Goal: Information Seeking & Learning: Learn about a topic

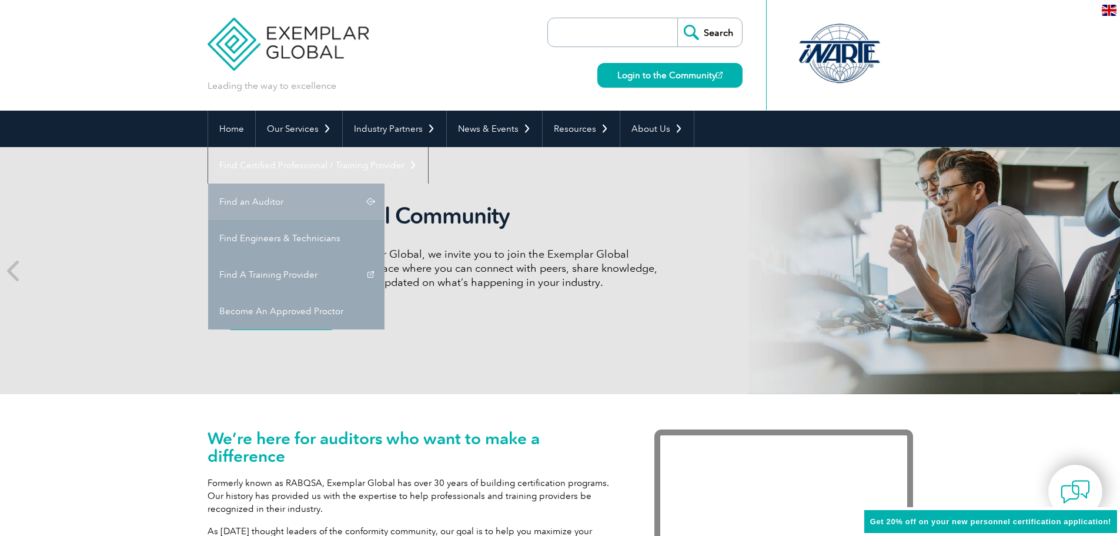
click at [385, 183] on link "Find an Auditor" at bounding box center [296, 201] width 176 height 36
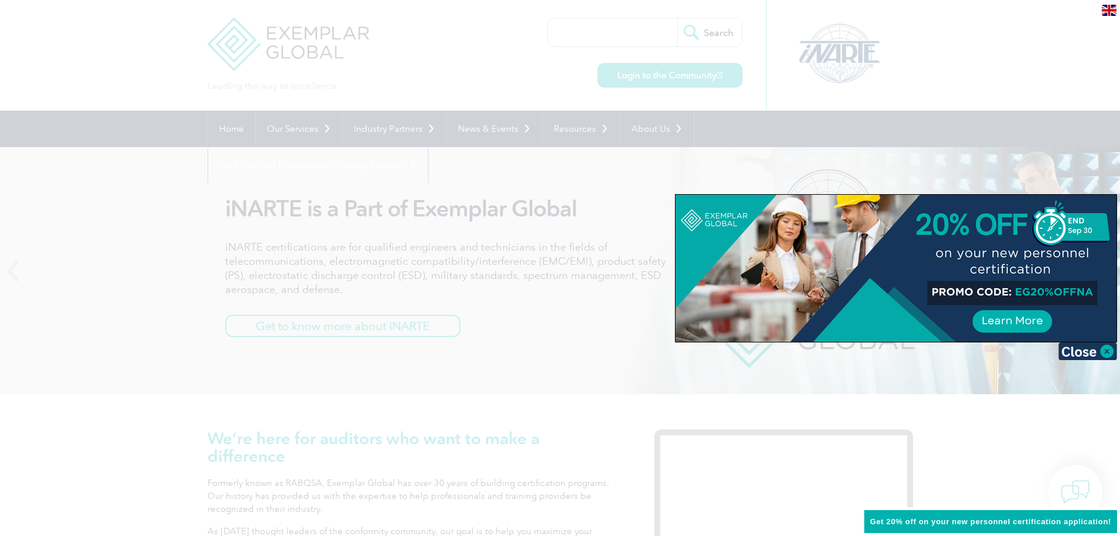
click at [650, 78] on div at bounding box center [560, 268] width 1120 height 536
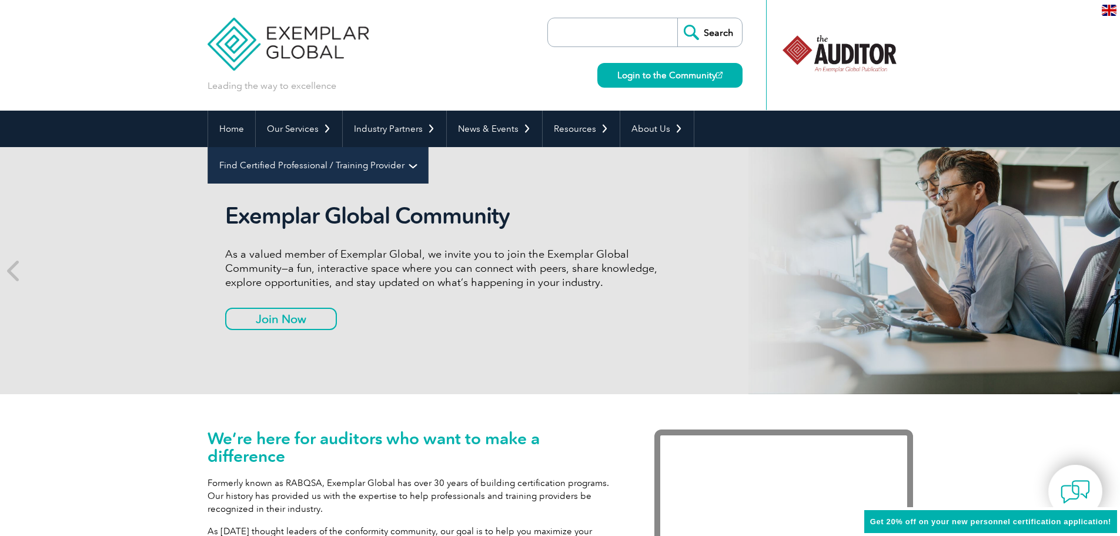
click at [428, 147] on link "Find Certified Professional / Training Provider" at bounding box center [318, 165] width 220 height 36
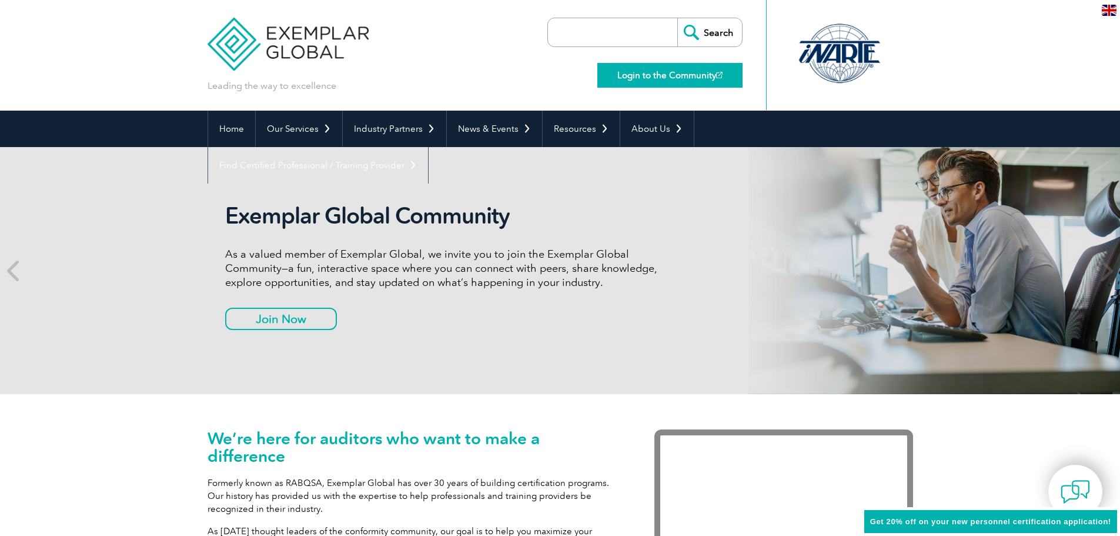
click at [657, 83] on link "Login to the Community" at bounding box center [669, 75] width 145 height 25
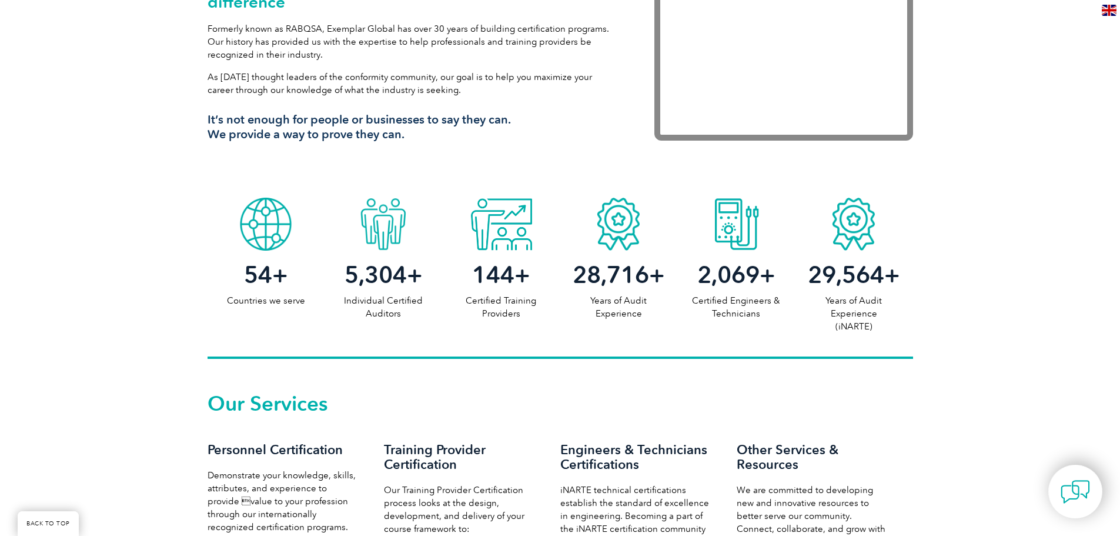
scroll to position [706, 0]
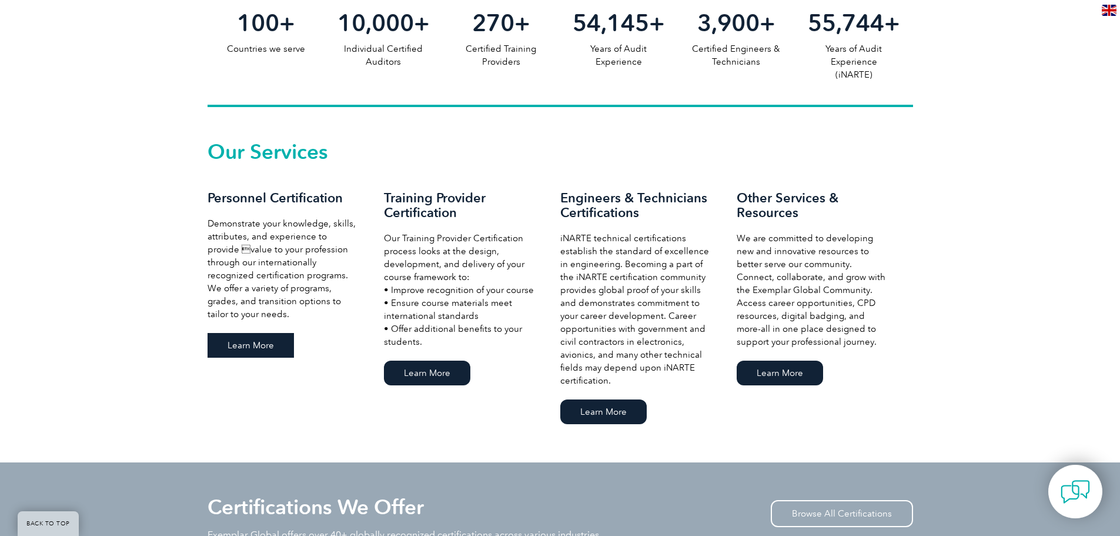
click at [284, 346] on link "Learn More" at bounding box center [251, 345] width 86 height 25
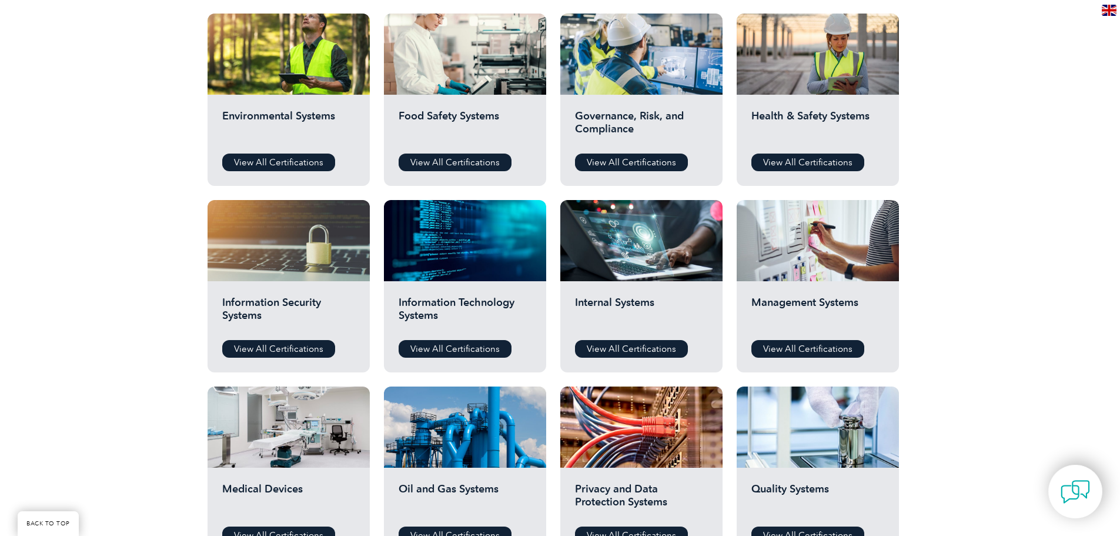
scroll to position [412, 0]
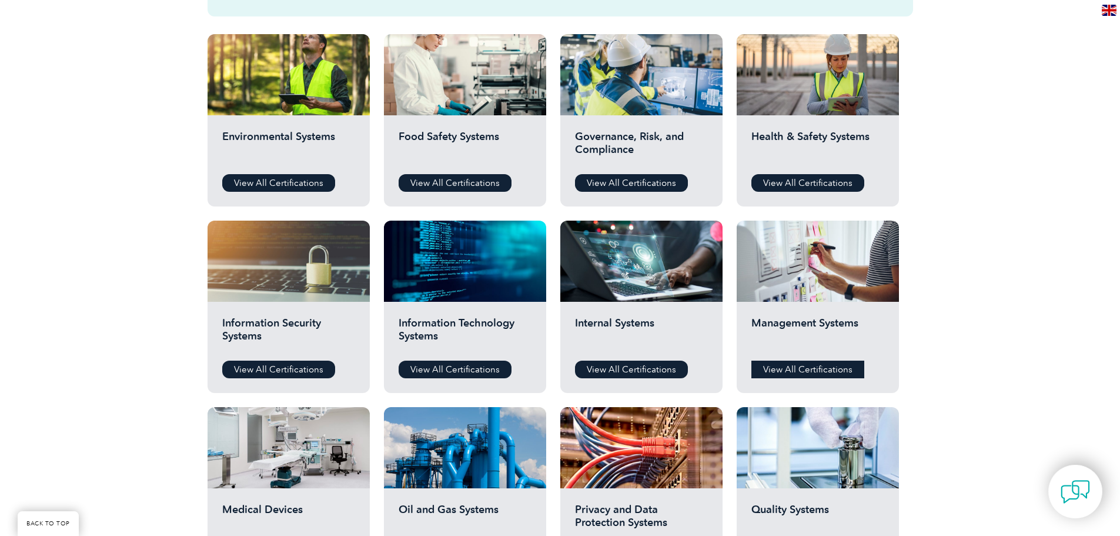
click at [838, 372] on link "View All Certifications" at bounding box center [808, 369] width 113 height 18
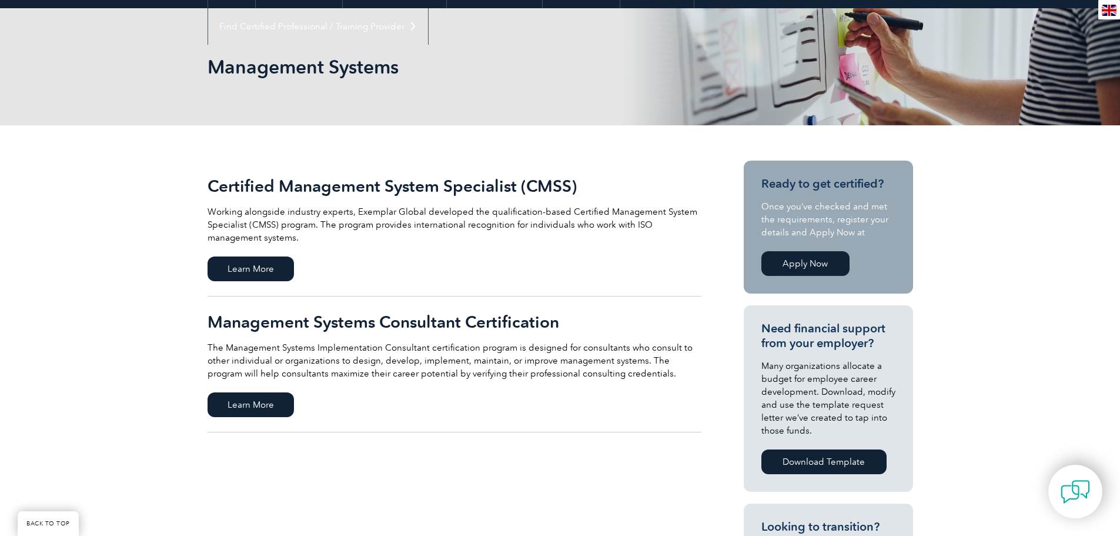
scroll to position [235, 0]
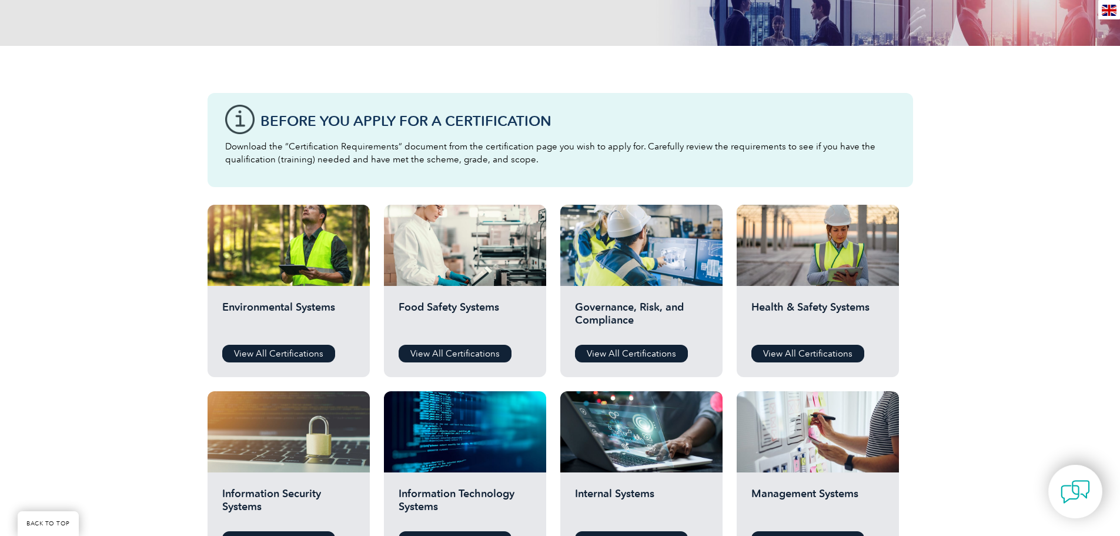
scroll to position [235, 0]
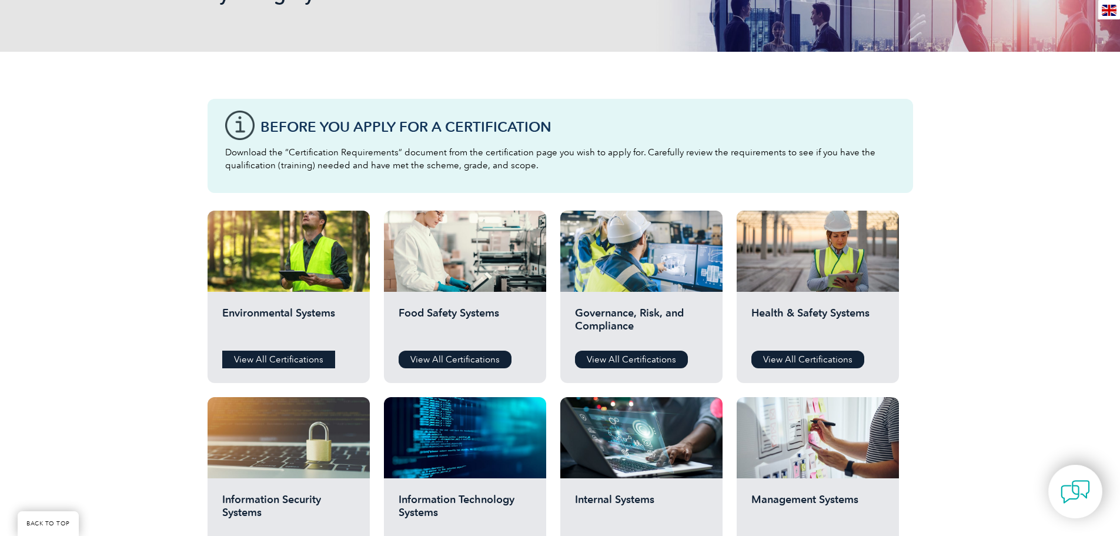
click at [275, 361] on link "View All Certifications" at bounding box center [278, 359] width 113 height 18
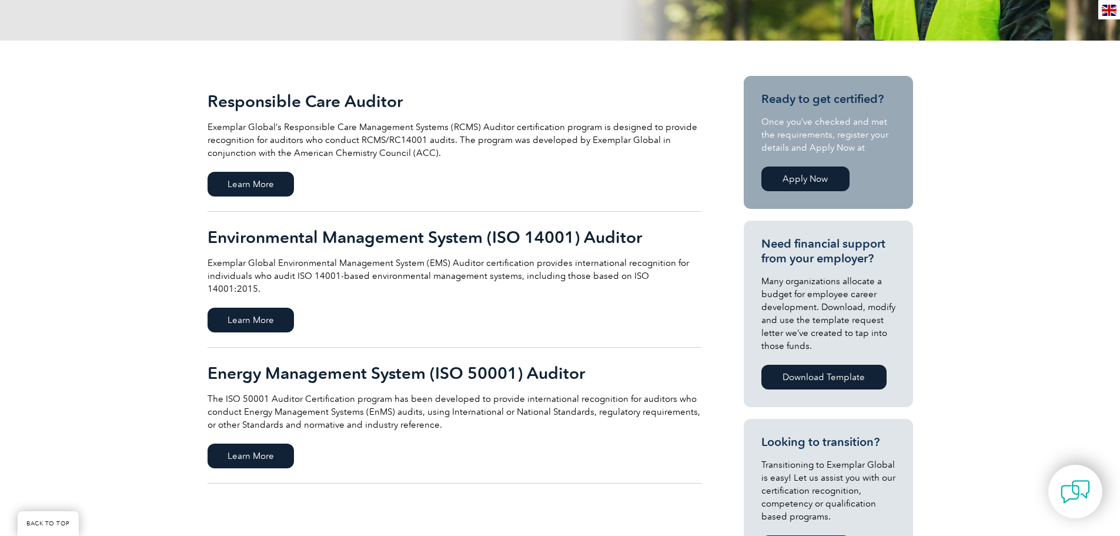
scroll to position [235, 0]
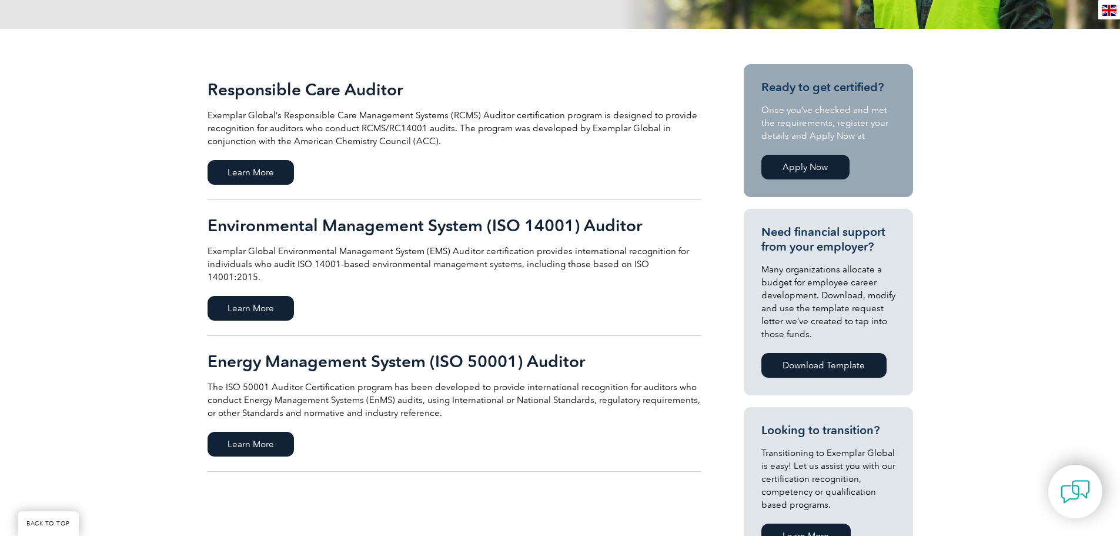
click at [793, 166] on link "Apply Now" at bounding box center [806, 167] width 88 height 25
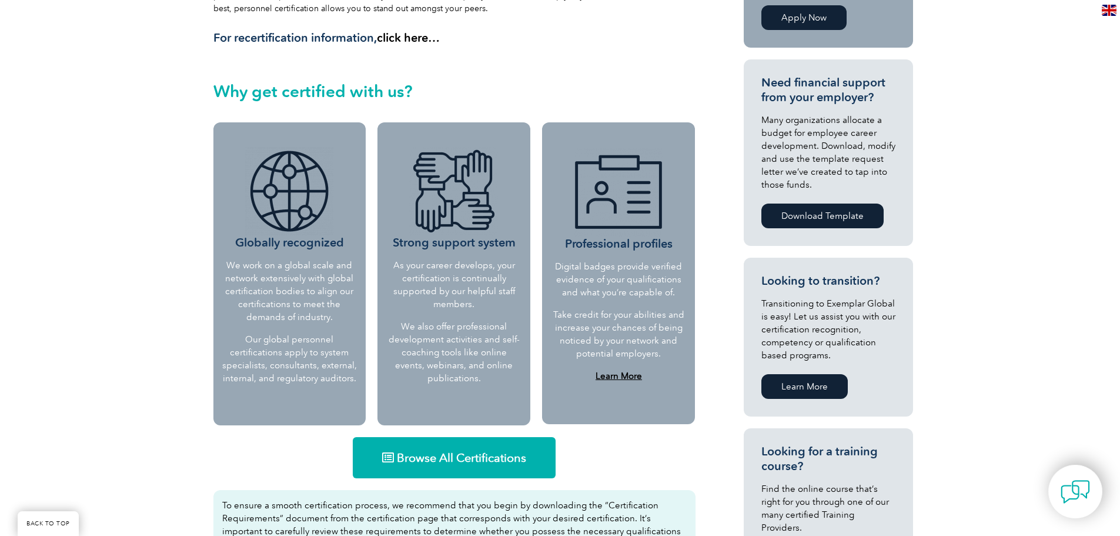
scroll to position [399, 0]
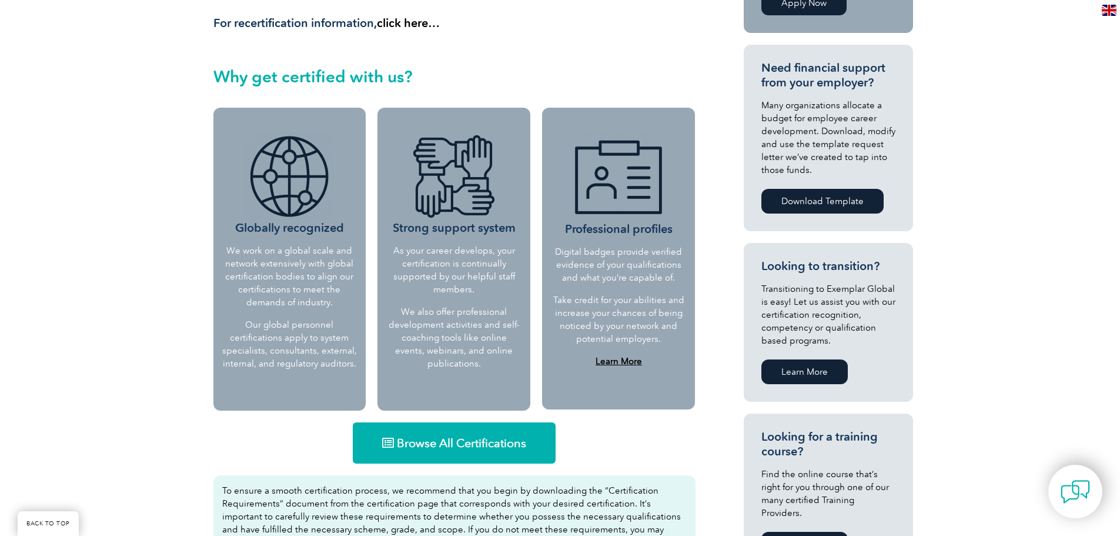
click at [488, 439] on span "Browse All Certifications" at bounding box center [461, 443] width 129 height 12
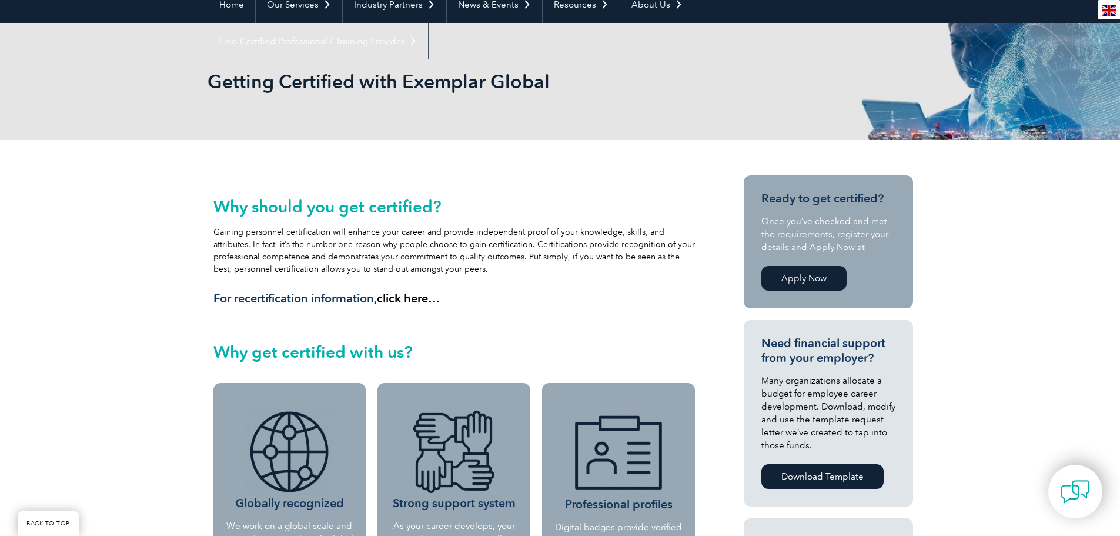
scroll to position [294, 0]
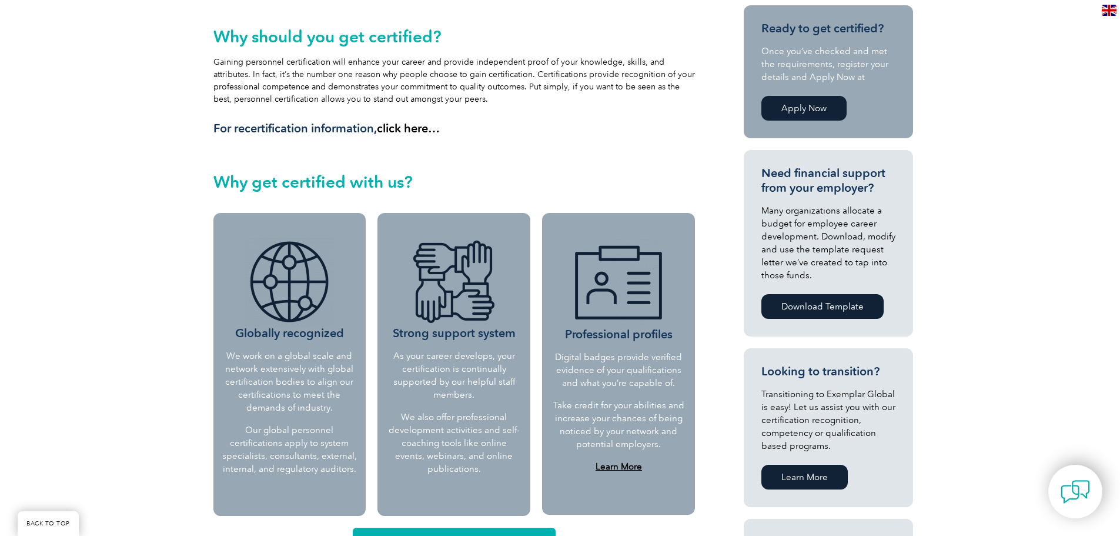
click at [619, 460] on p "Learn More" at bounding box center [618, 466] width 133 height 13
click at [620, 463] on b "Learn More" at bounding box center [619, 466] width 46 height 11
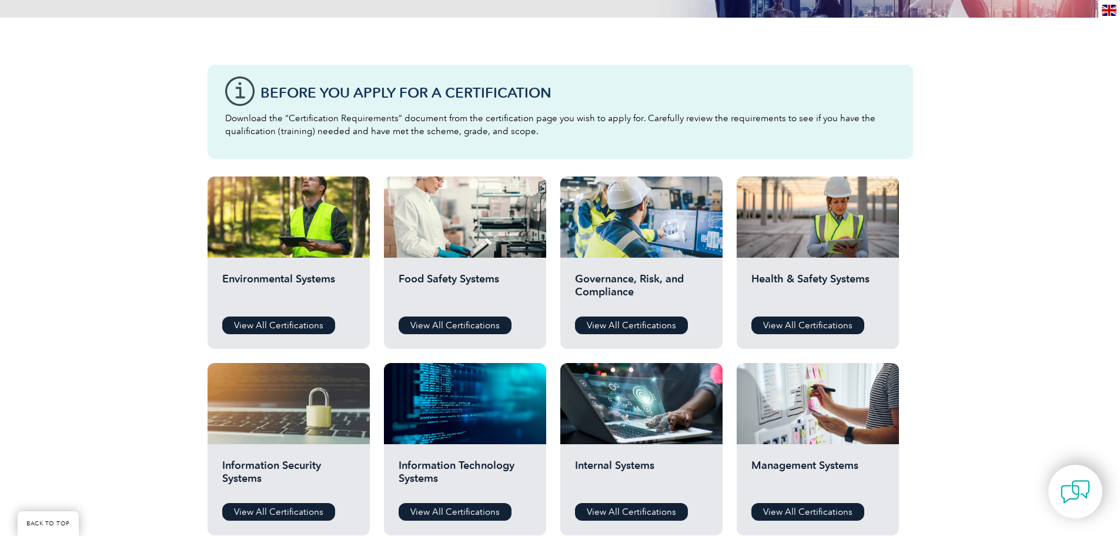
scroll to position [294, 0]
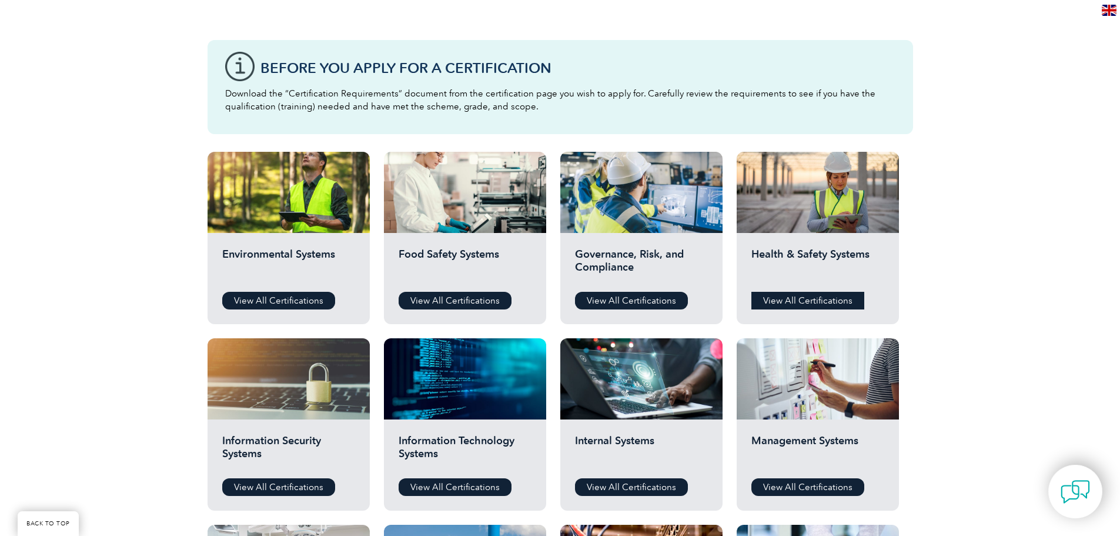
click at [817, 305] on link "View All Certifications" at bounding box center [808, 301] width 113 height 18
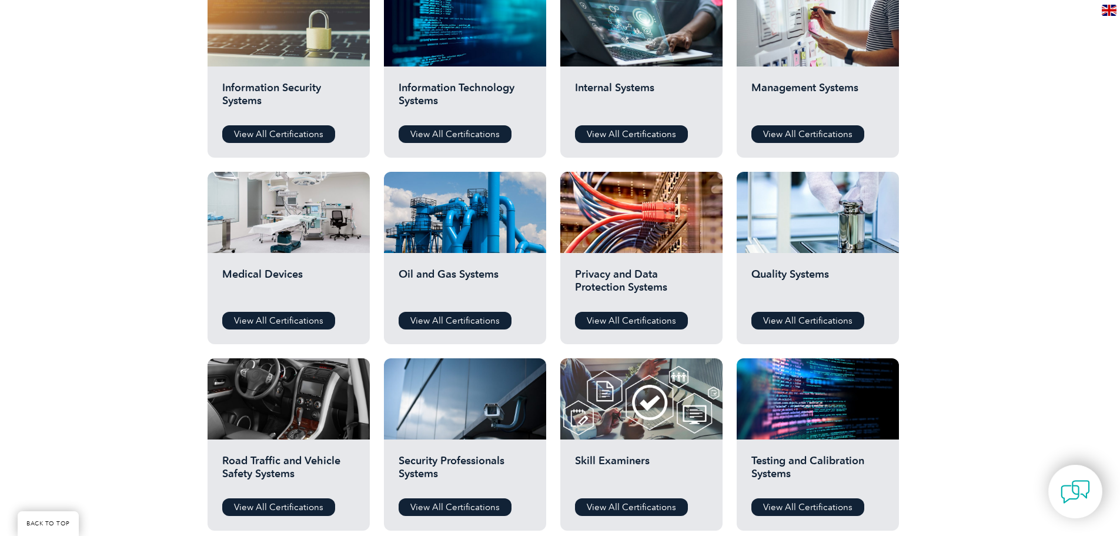
scroll to position [706, 0]
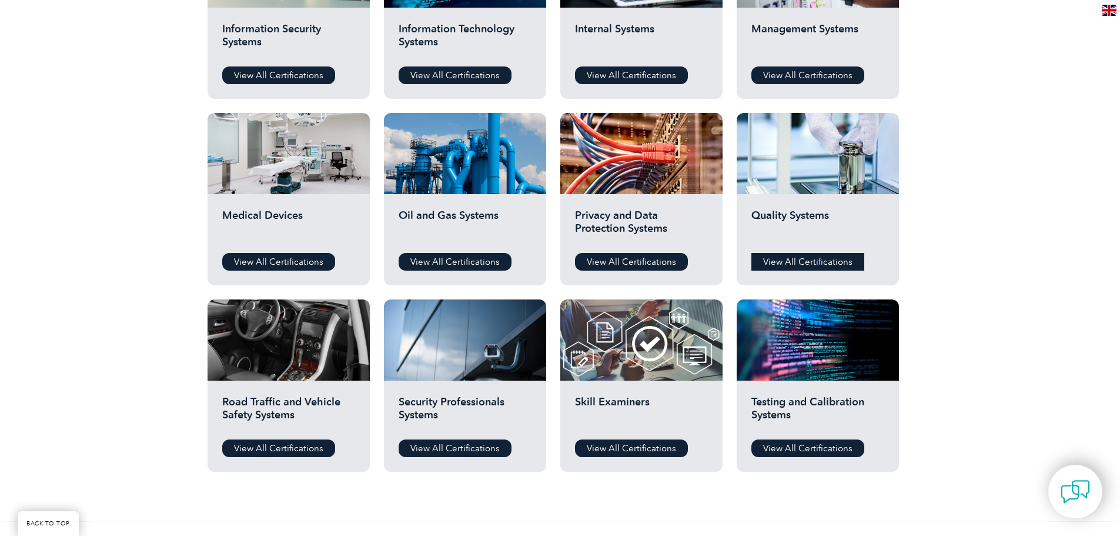
click at [814, 263] on link "View All Certifications" at bounding box center [808, 262] width 113 height 18
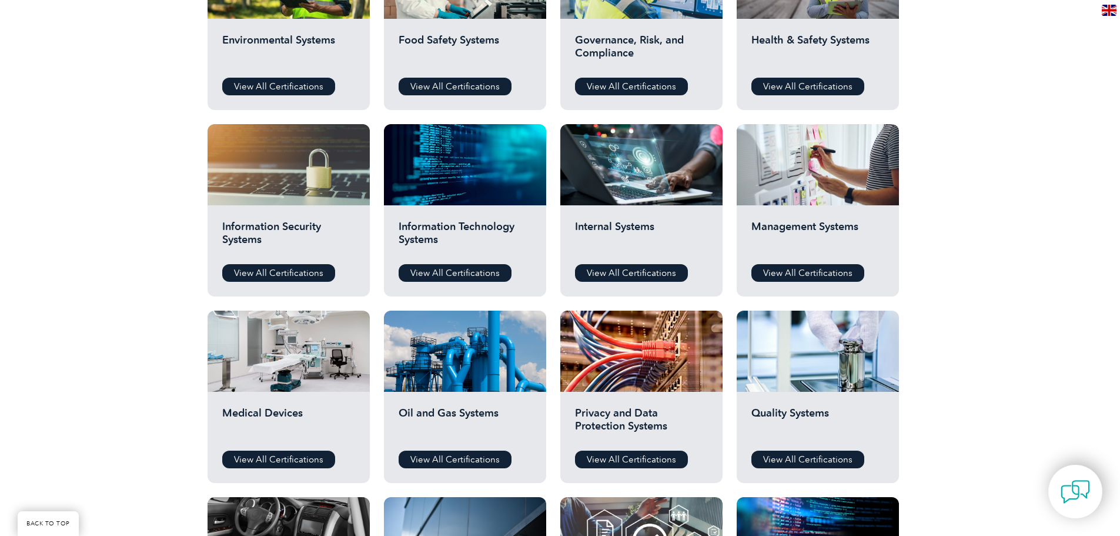
scroll to position [294, 0]
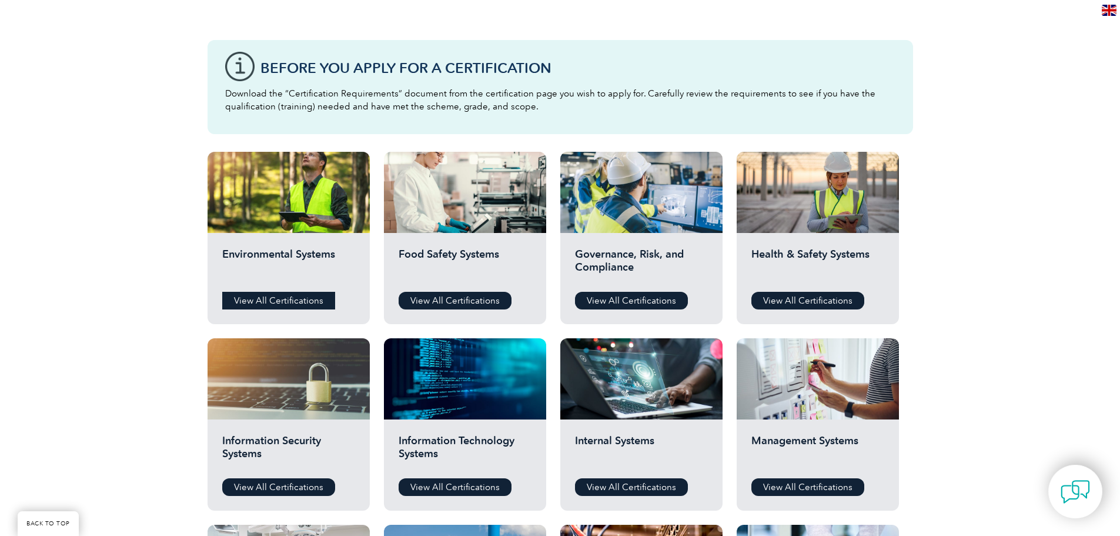
click at [289, 303] on link "View All Certifications" at bounding box center [278, 301] width 113 height 18
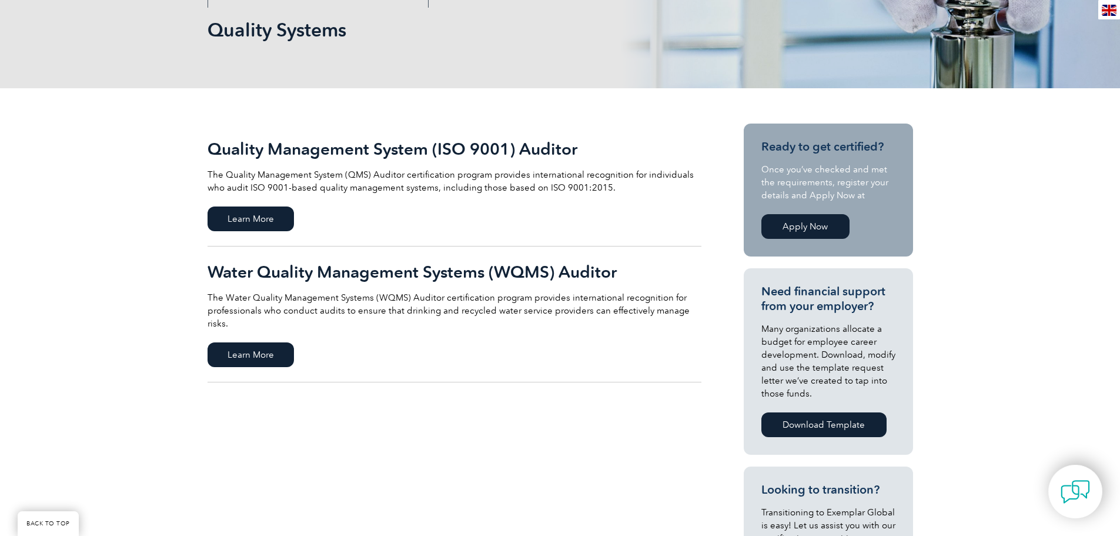
scroll to position [176, 0]
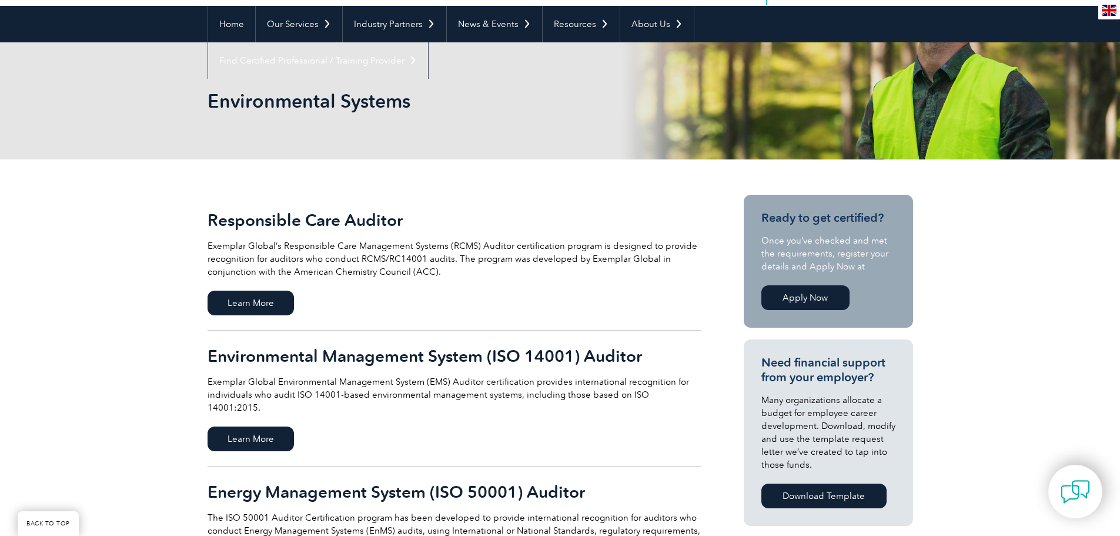
scroll to position [118, 0]
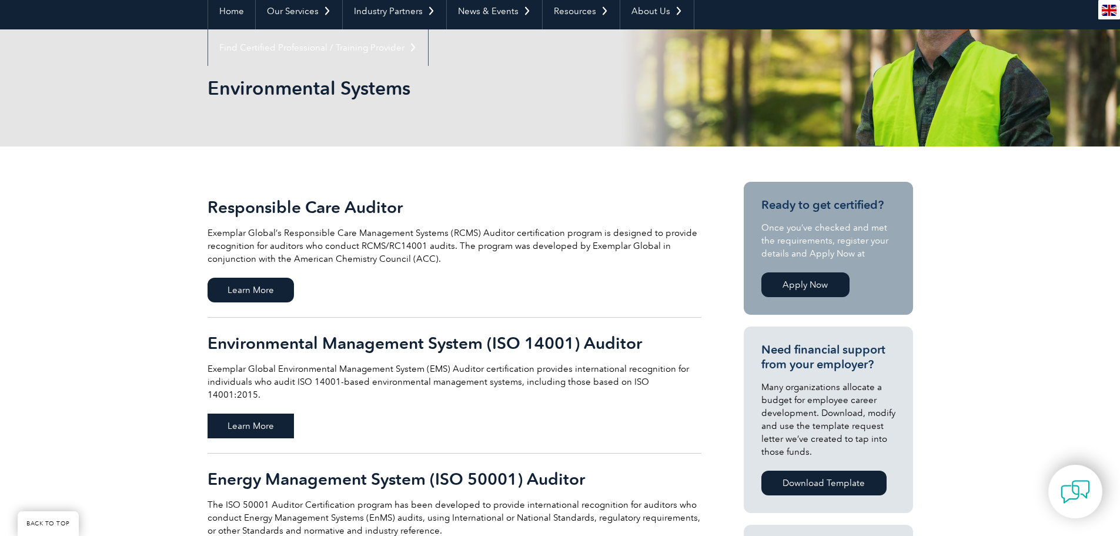
click at [238, 413] on span "Learn More" at bounding box center [251, 425] width 86 height 25
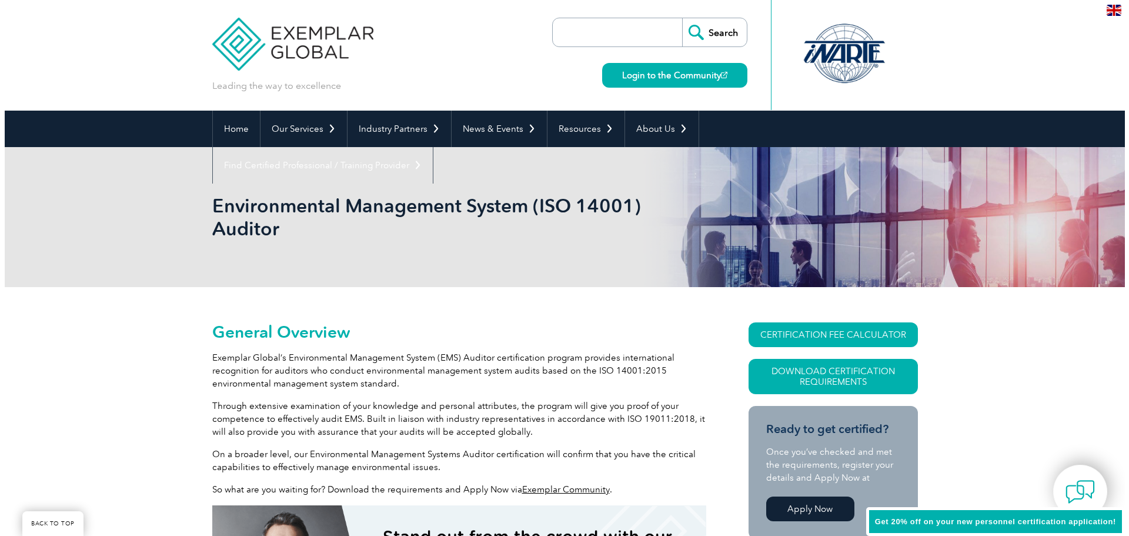
scroll to position [282, 0]
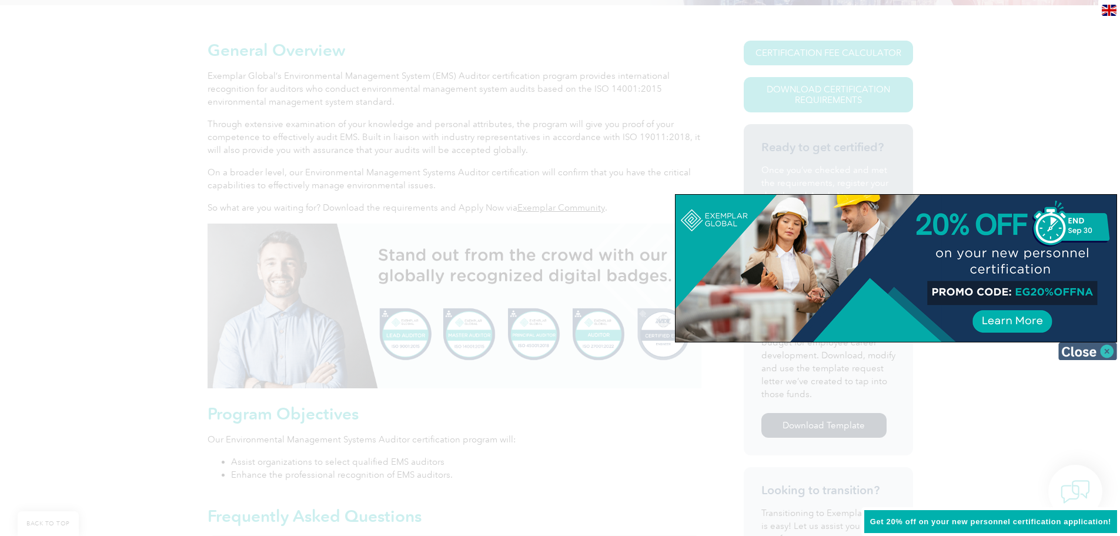
click at [1083, 346] on img at bounding box center [1088, 351] width 59 height 18
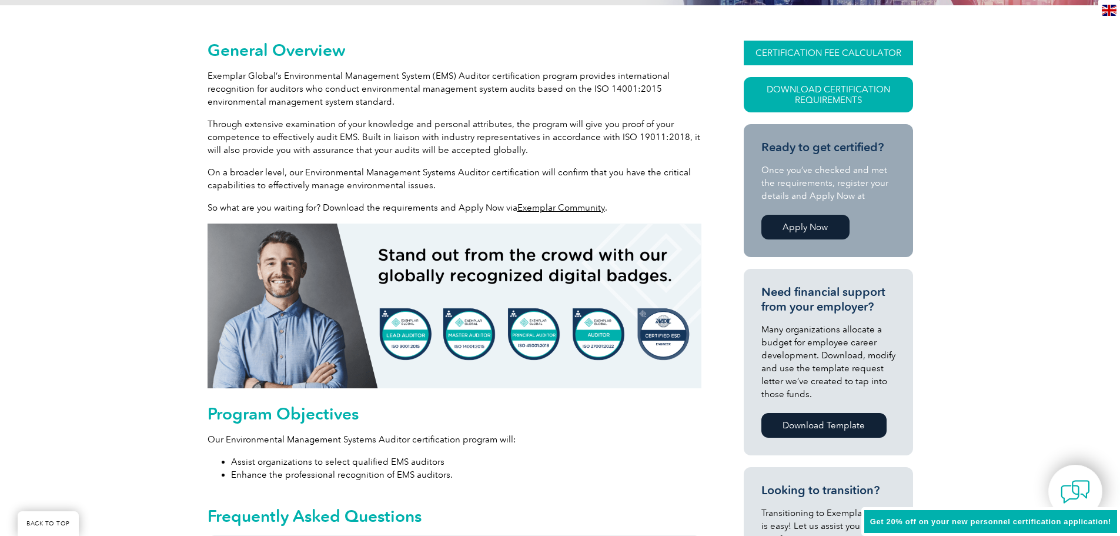
click at [860, 59] on link "CERTIFICATION FEE CALCULATOR" at bounding box center [828, 53] width 169 height 25
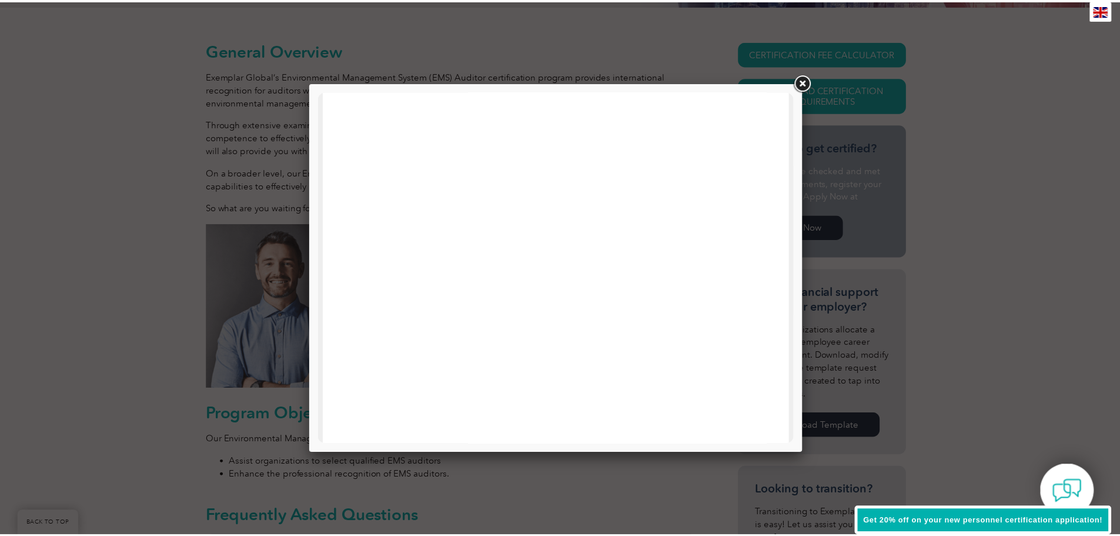
scroll to position [561, 0]
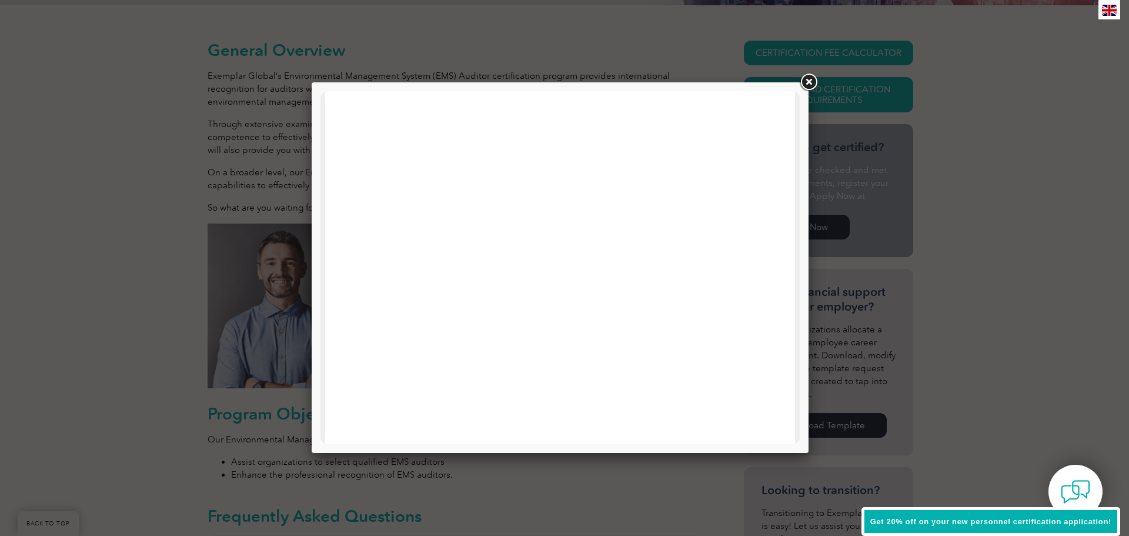
click at [805, 79] on link at bounding box center [808, 82] width 21 height 21
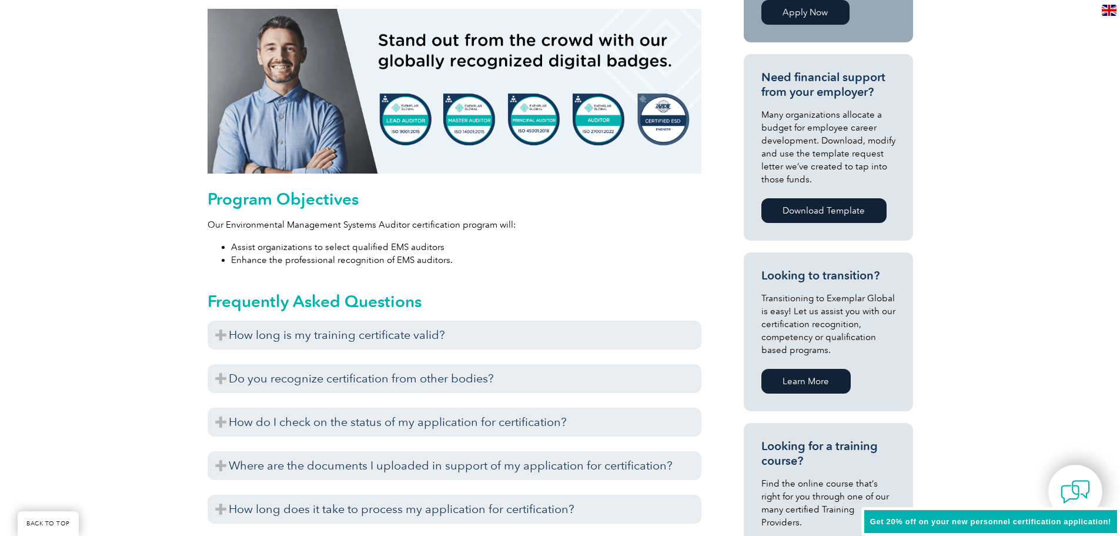
scroll to position [517, 0]
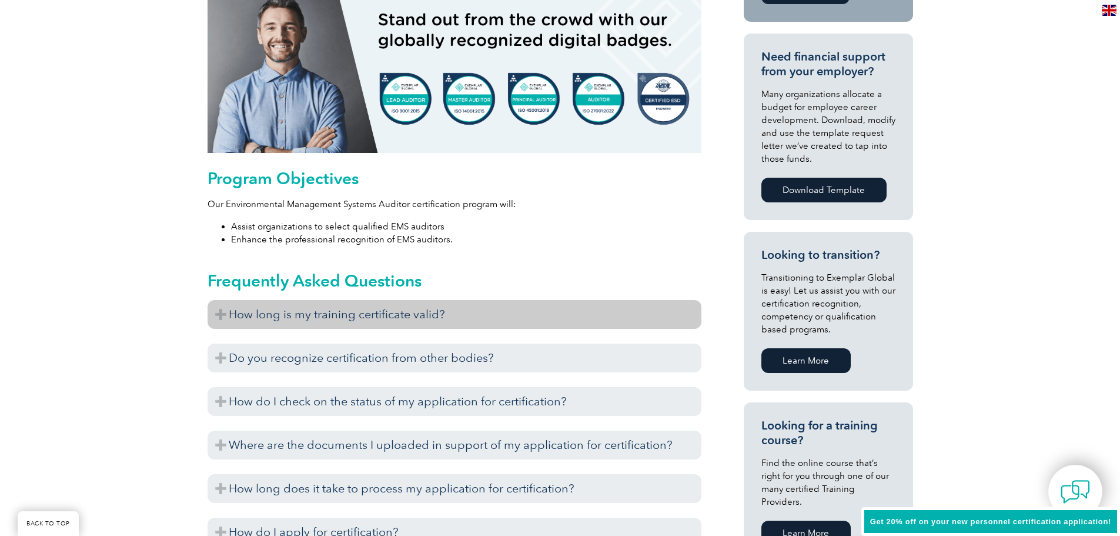
click at [215, 315] on h3 "How long is my training certificate valid?" at bounding box center [455, 314] width 494 height 29
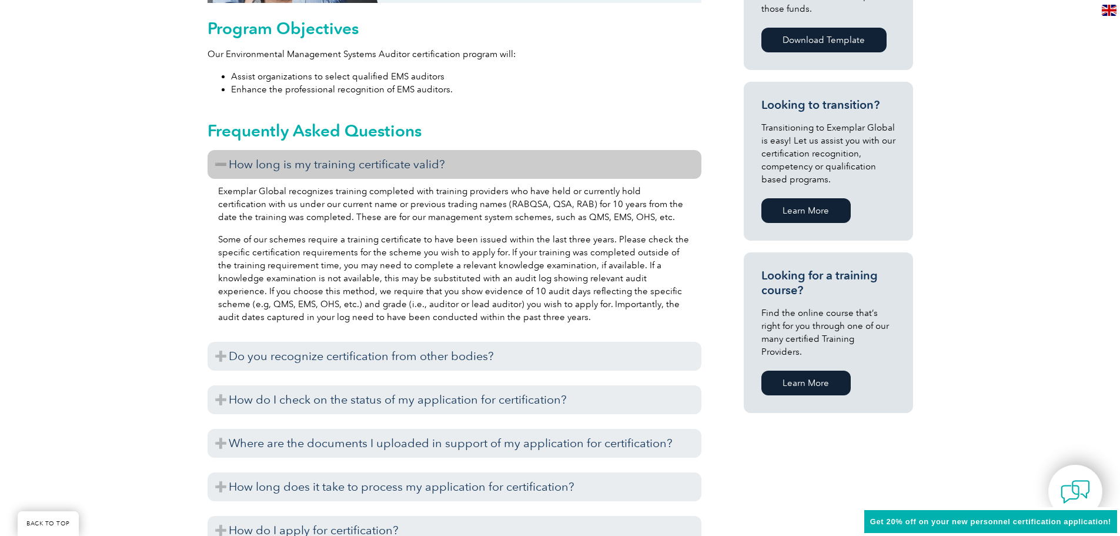
scroll to position [693, 0]
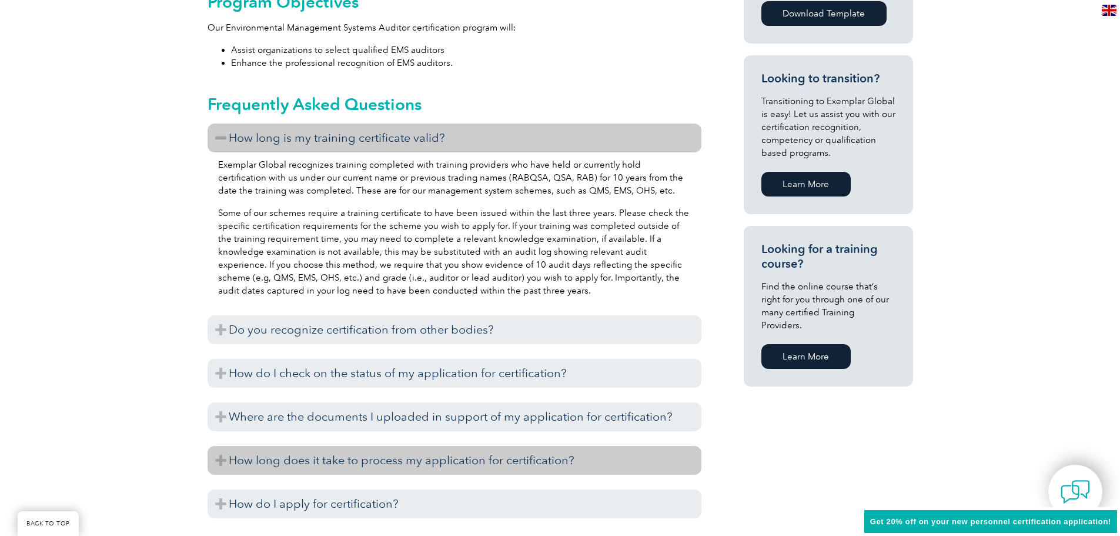
click at [218, 456] on h3 "How long does it take to process my application for certification?" at bounding box center [455, 460] width 494 height 29
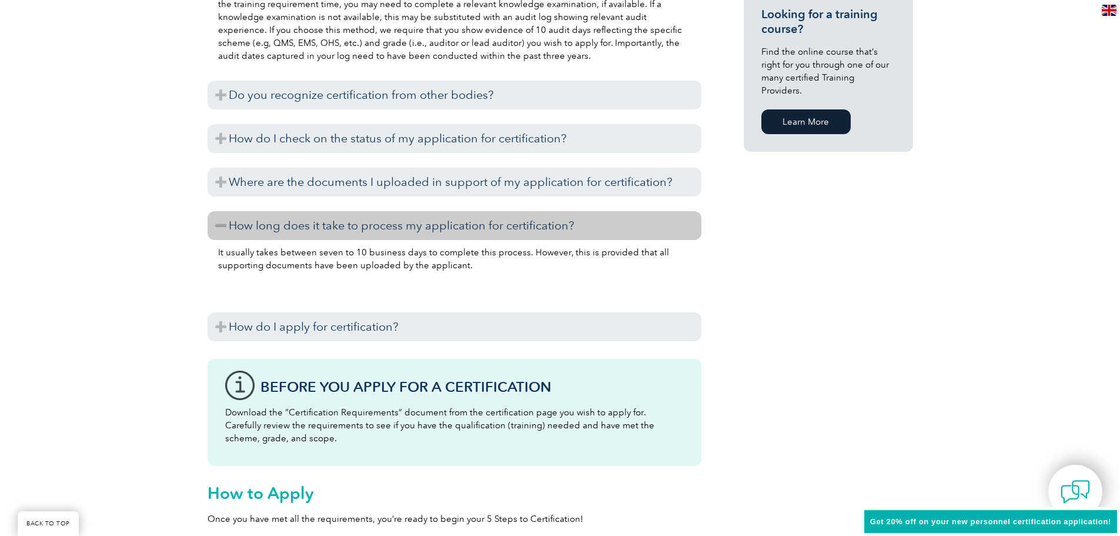
scroll to position [929, 0]
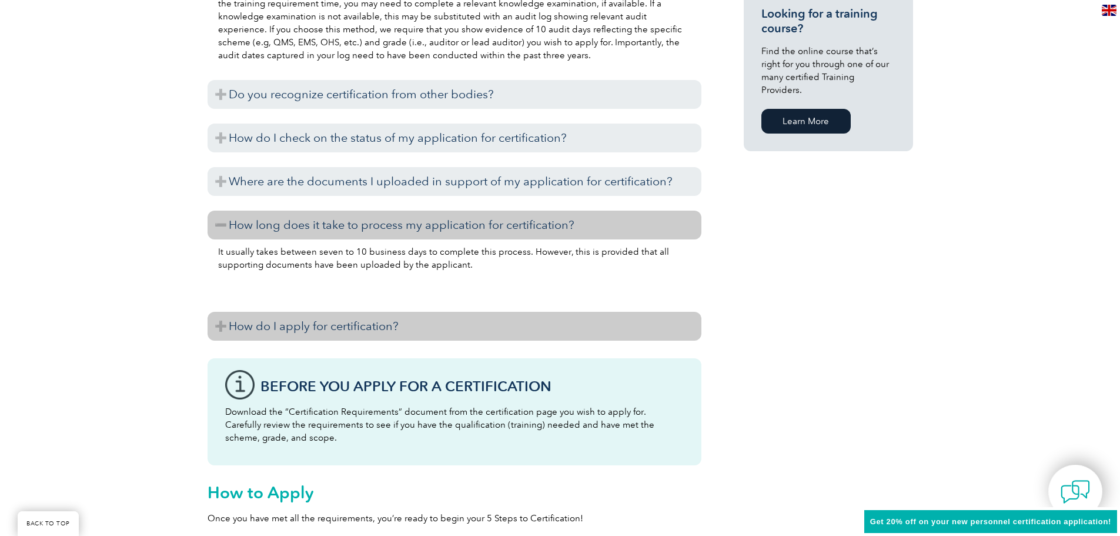
click at [219, 325] on h3 "How do I apply for certification?" at bounding box center [455, 326] width 494 height 29
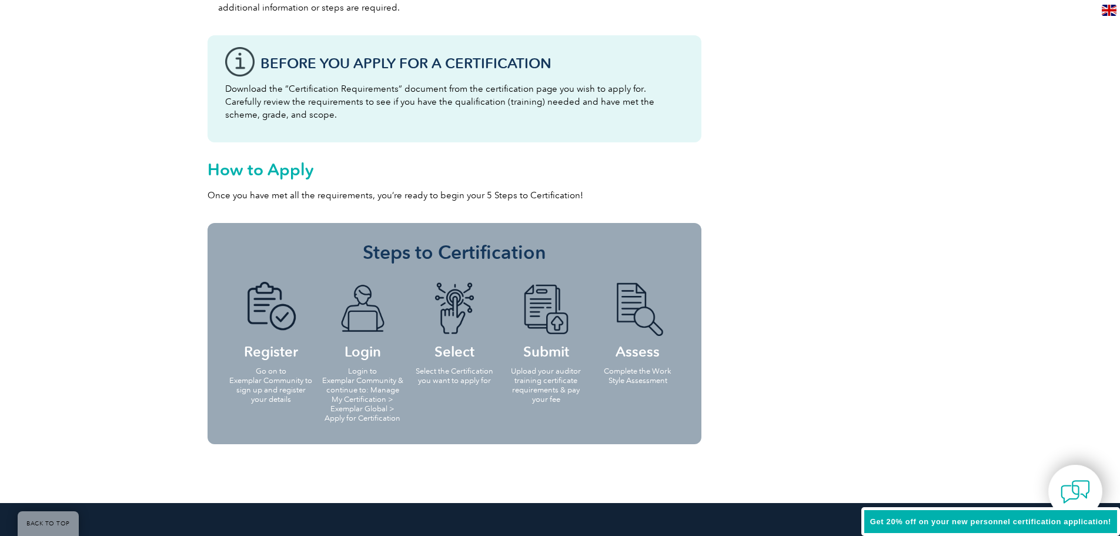
scroll to position [1811, 0]
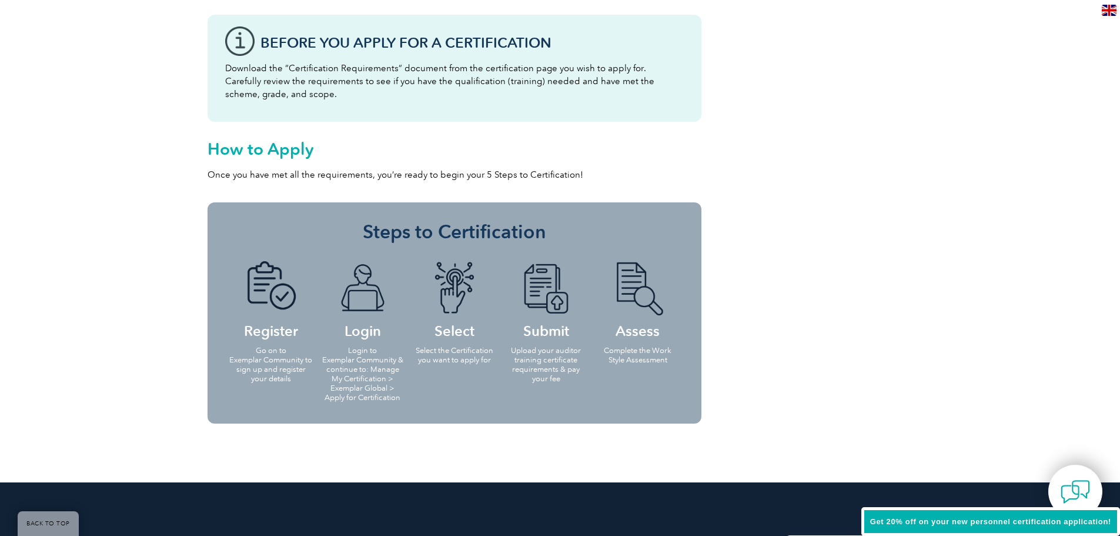
click at [633, 297] on img at bounding box center [638, 288] width 65 height 54
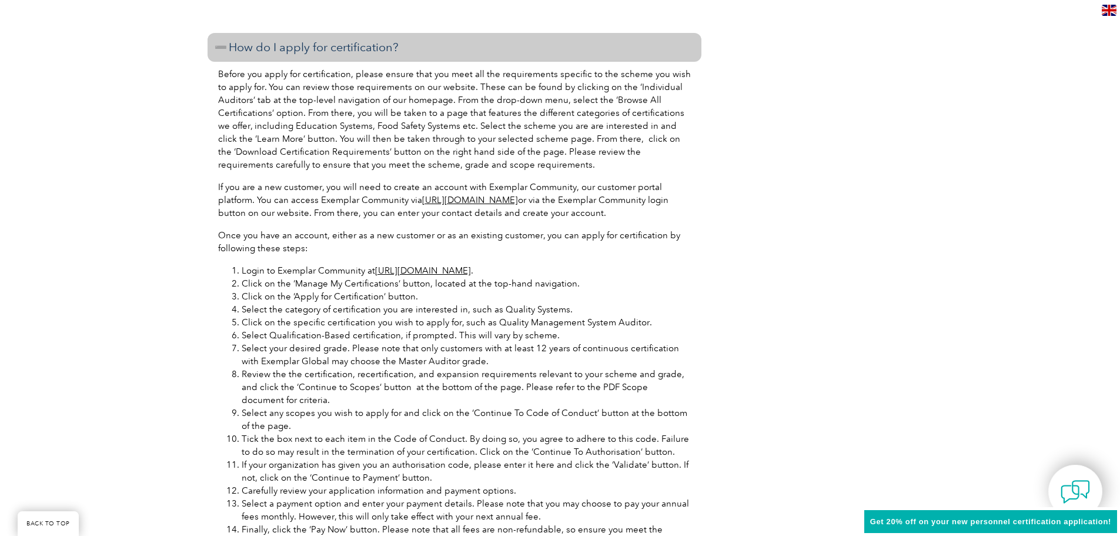
scroll to position [870, 0]
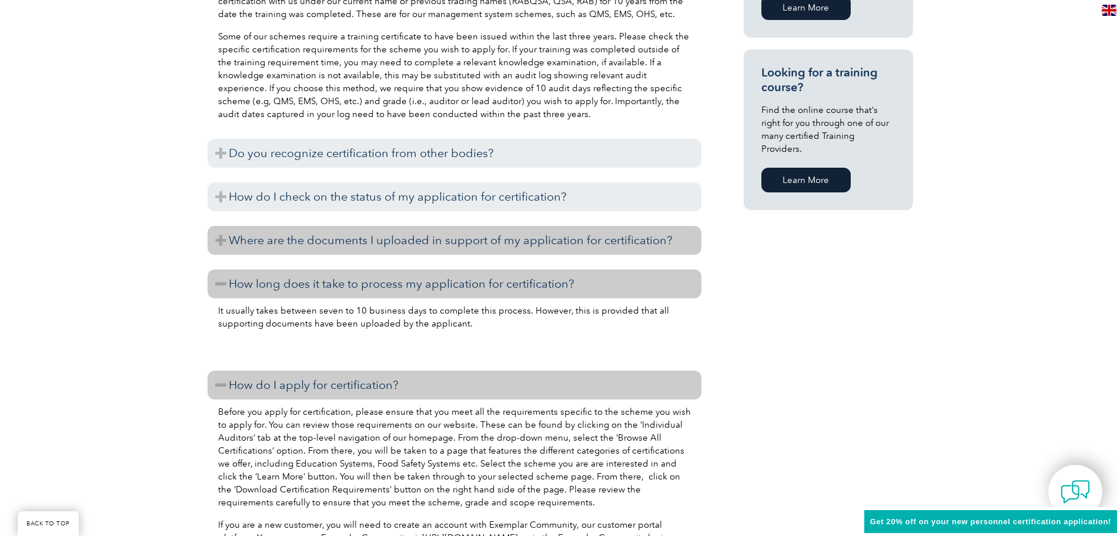
click at [218, 234] on h3 "Where are the documents I uploaded in support of my application for certificati…" at bounding box center [455, 240] width 494 height 29
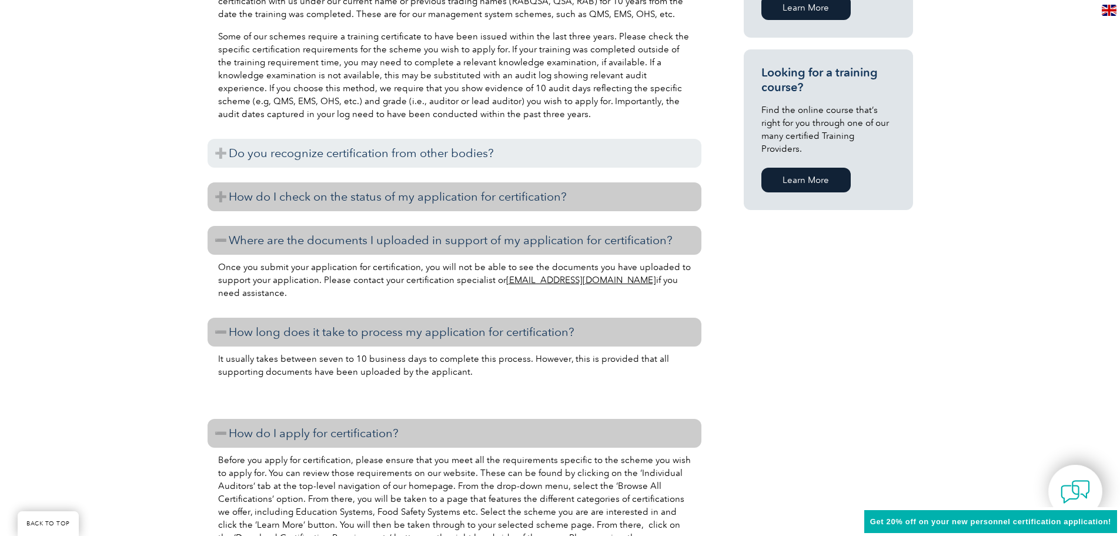
click at [215, 194] on h3 "How do I check on the status of my application for certification?" at bounding box center [455, 196] width 494 height 29
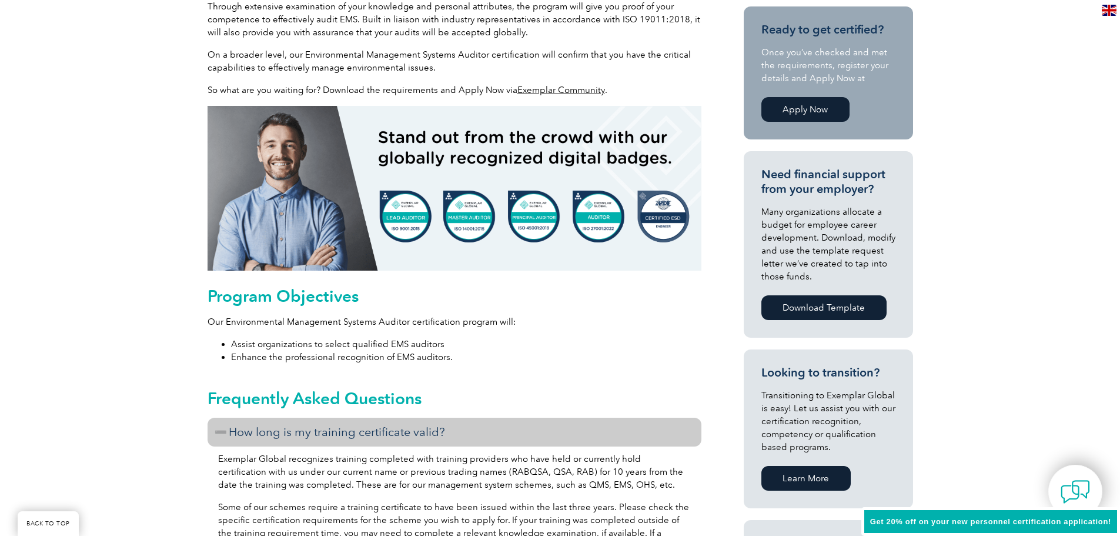
scroll to position [0, 0]
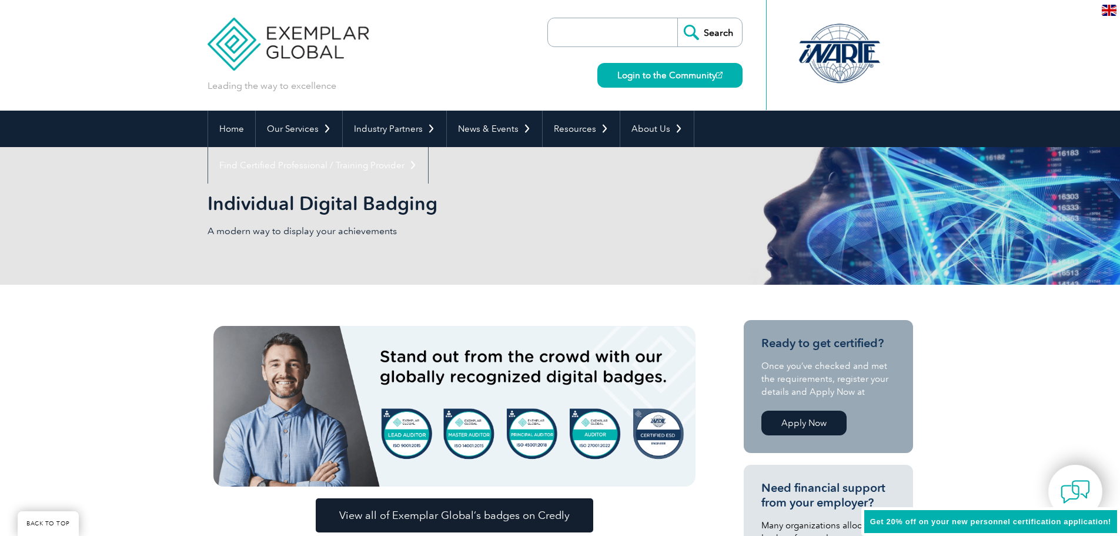
scroll to position [235, 0]
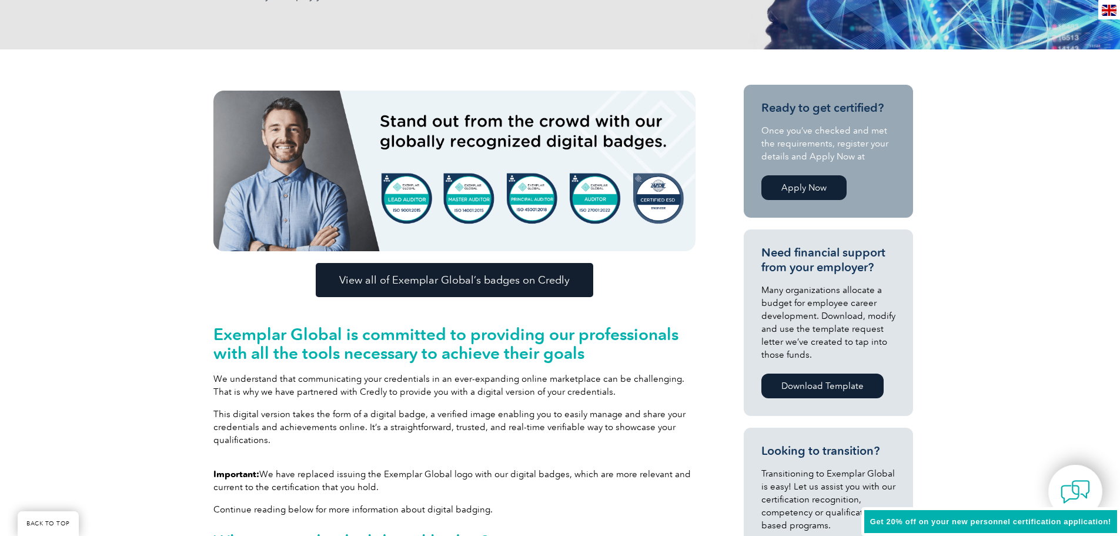
click at [493, 276] on span "View all of Exemplar Global’s badges on Credly" at bounding box center [454, 280] width 231 height 11
